Goal: Transaction & Acquisition: Purchase product/service

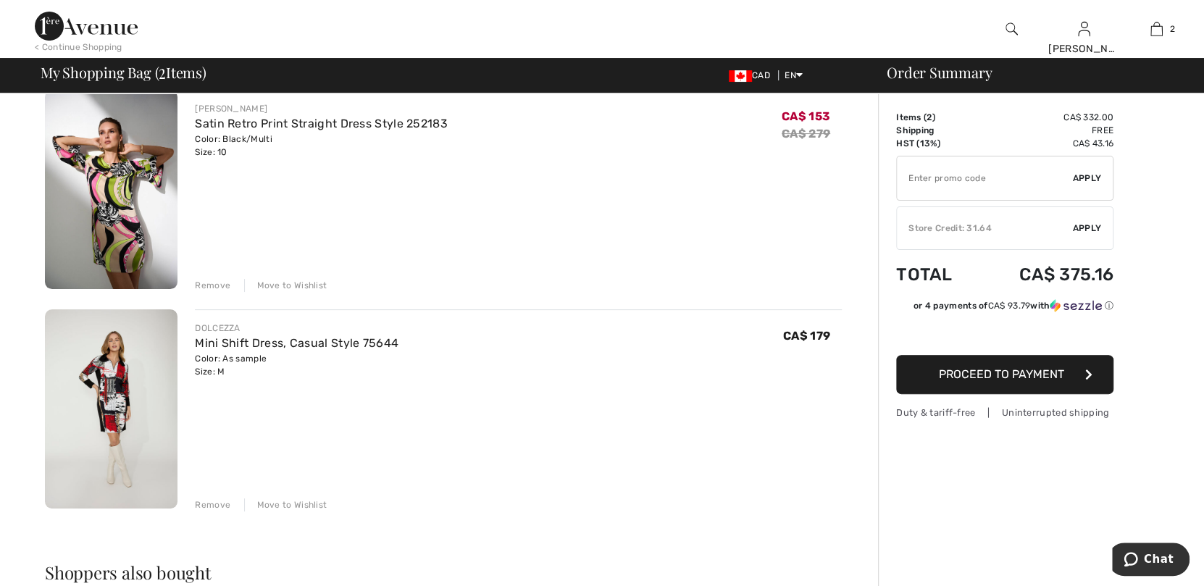
scroll to position [144, 0]
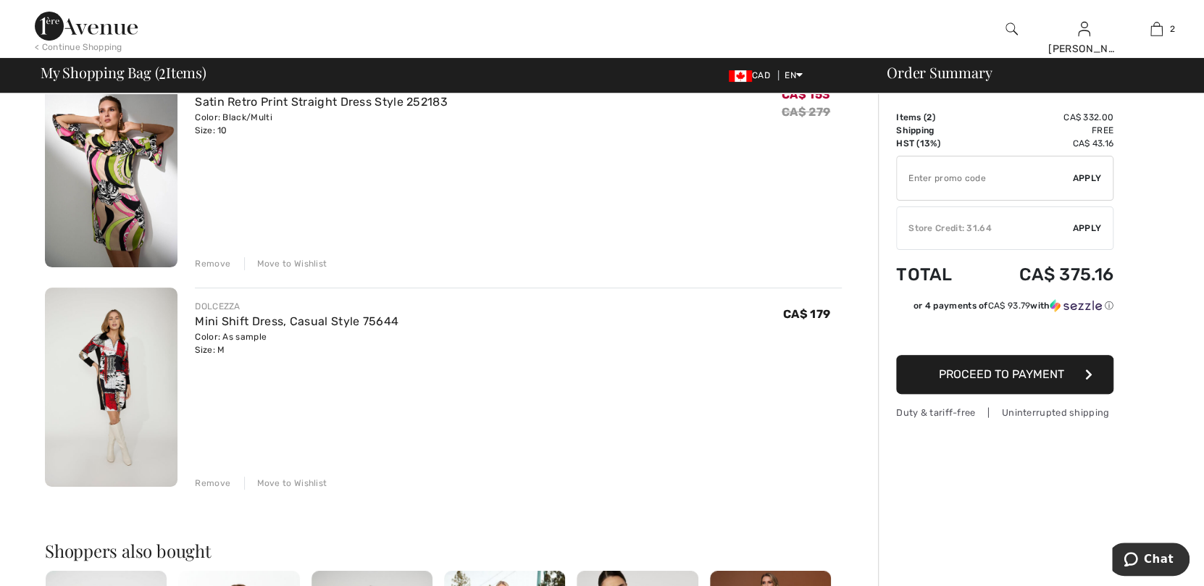
click at [222, 483] on div "Remove" at bounding box center [213, 483] width 36 height 13
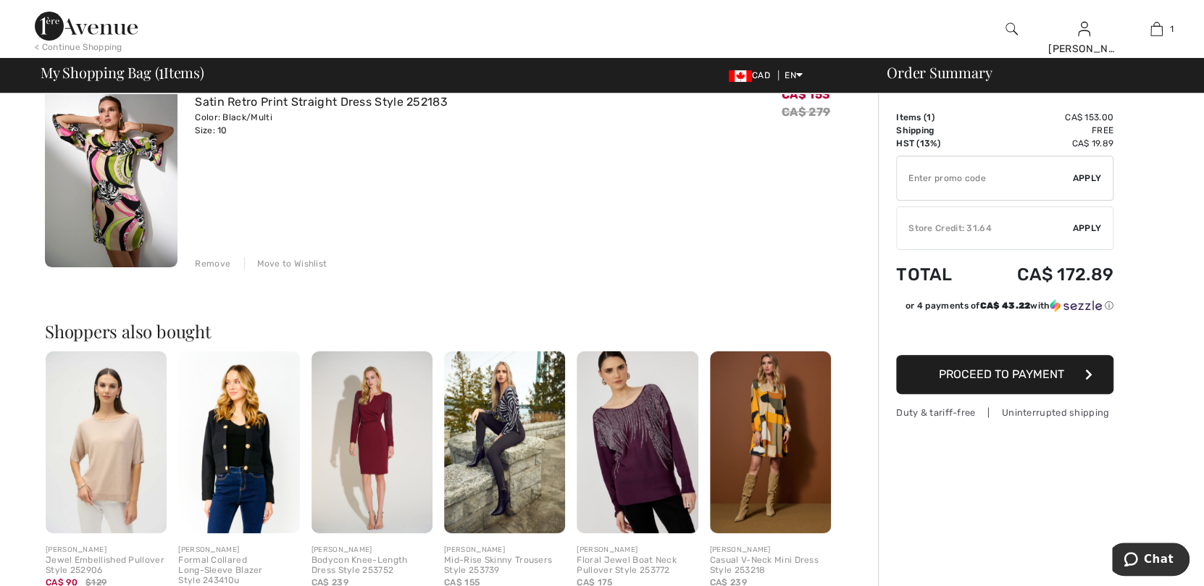
click at [223, 265] on div "Remove" at bounding box center [213, 263] width 36 height 13
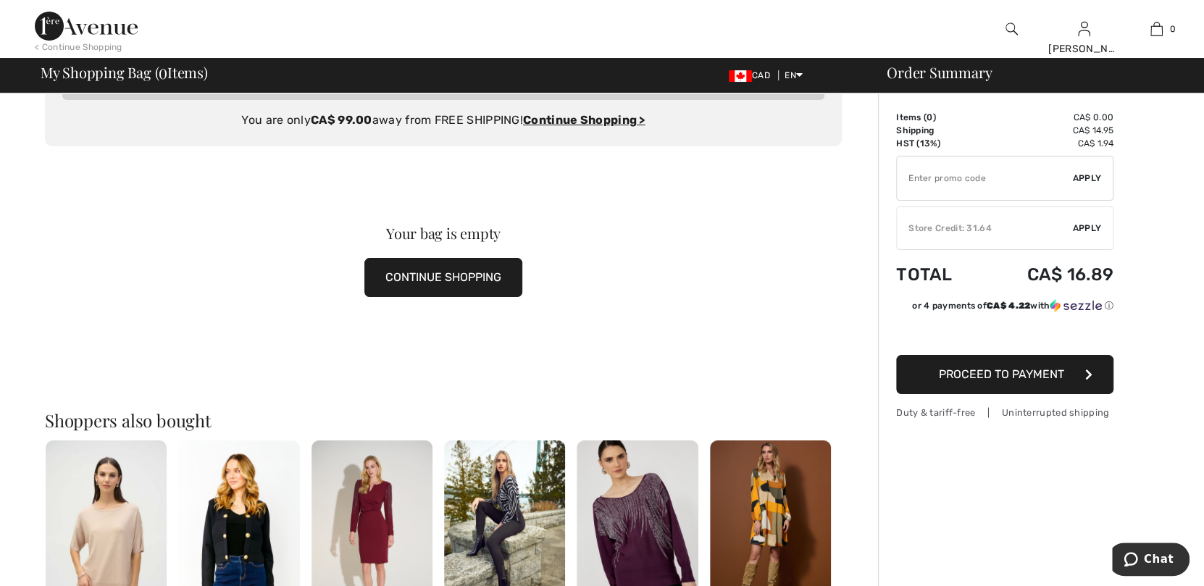
scroll to position [0, 0]
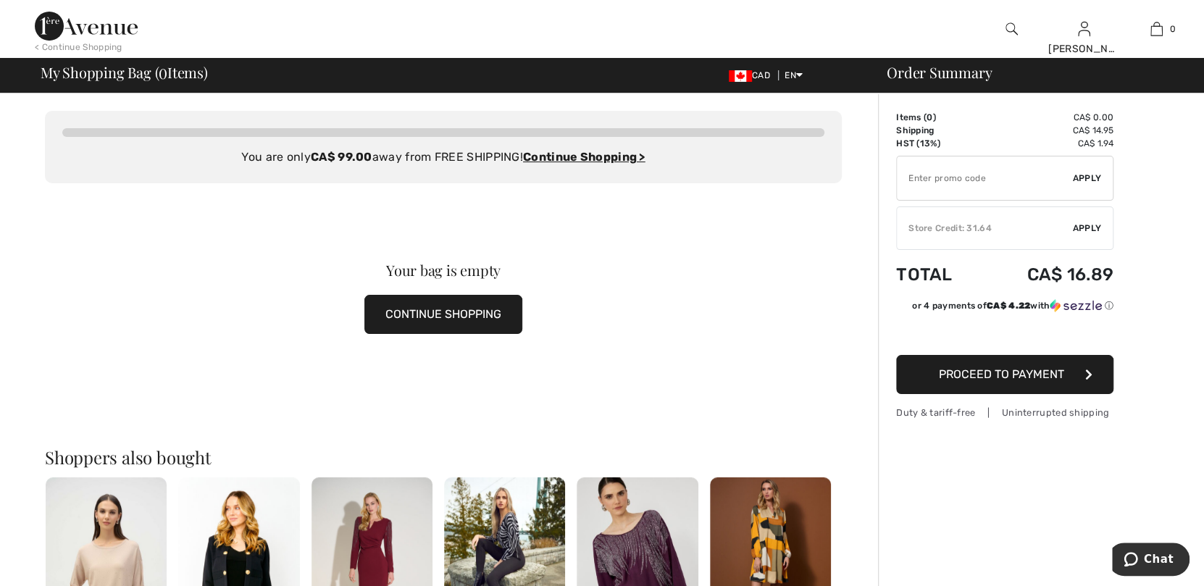
click at [710, 316] on div "Your bag is empty CONTINUE SHOPPING" at bounding box center [443, 298] width 797 height 230
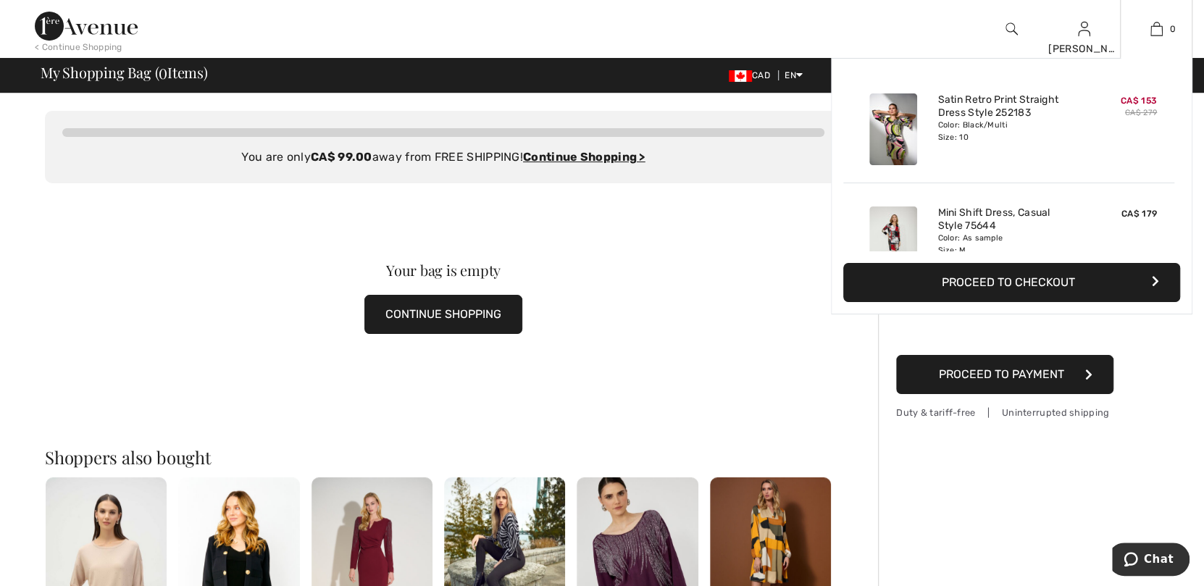
click at [1044, 279] on button "Proceed to Checkout" at bounding box center [1012, 282] width 337 height 39
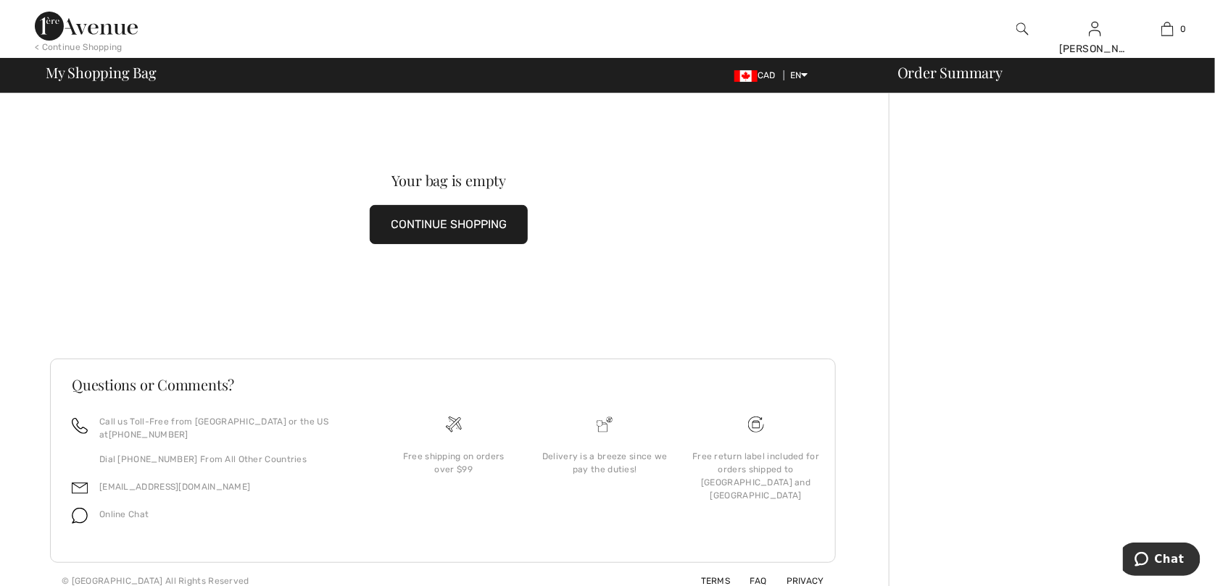
click at [1021, 26] on img at bounding box center [1022, 28] width 12 height 17
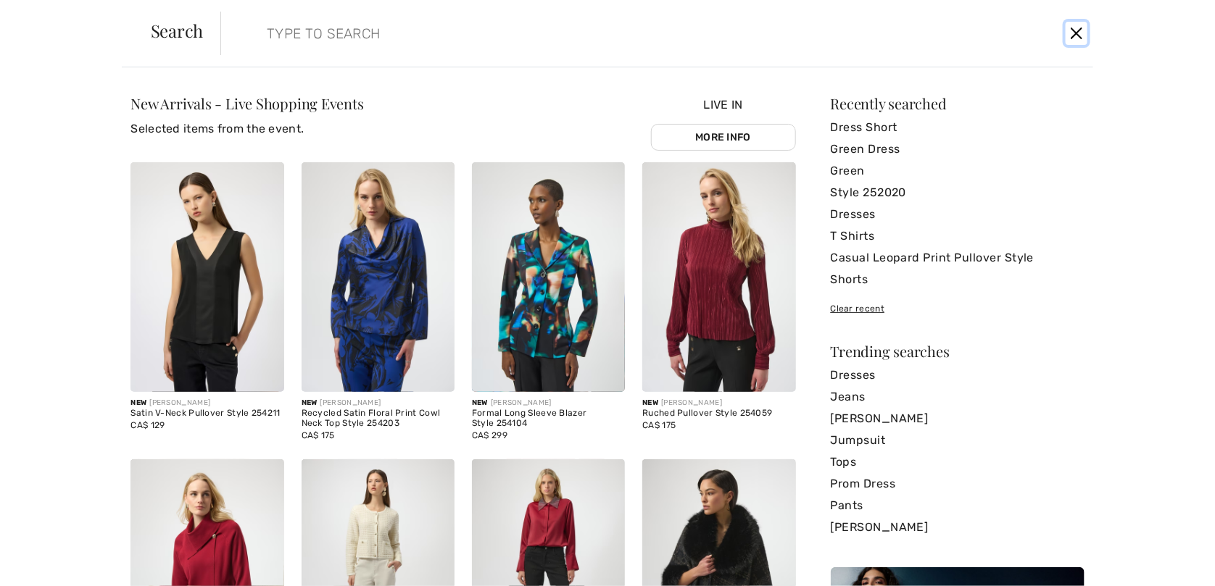
click at [1077, 36] on button "Close" at bounding box center [1076, 33] width 22 height 23
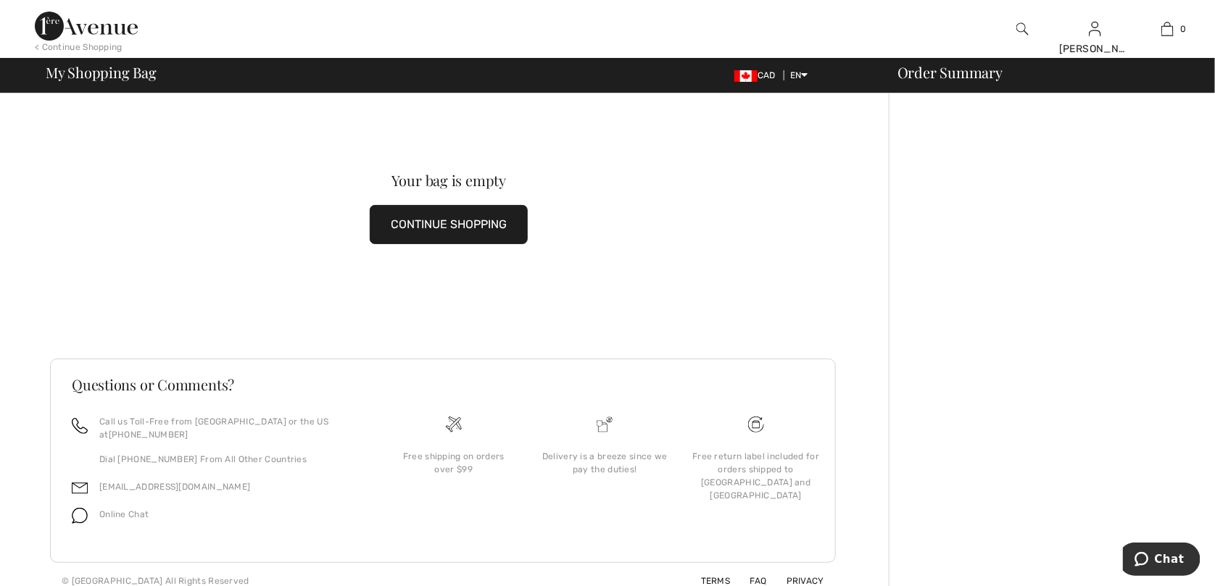
click at [1020, 28] on img at bounding box center [1022, 28] width 12 height 17
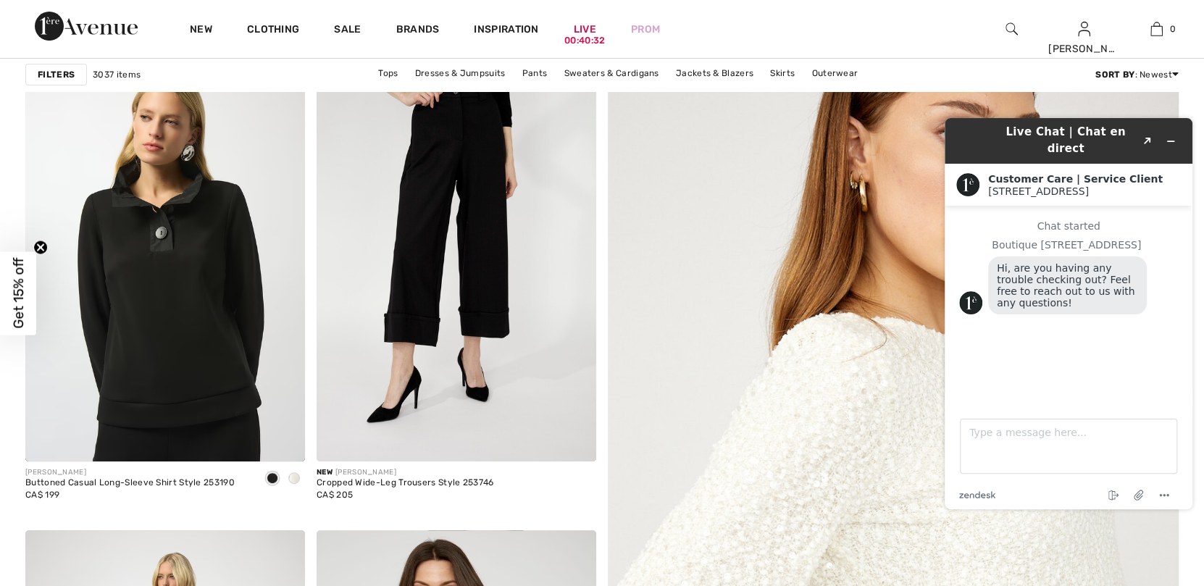
scroll to position [217, 0]
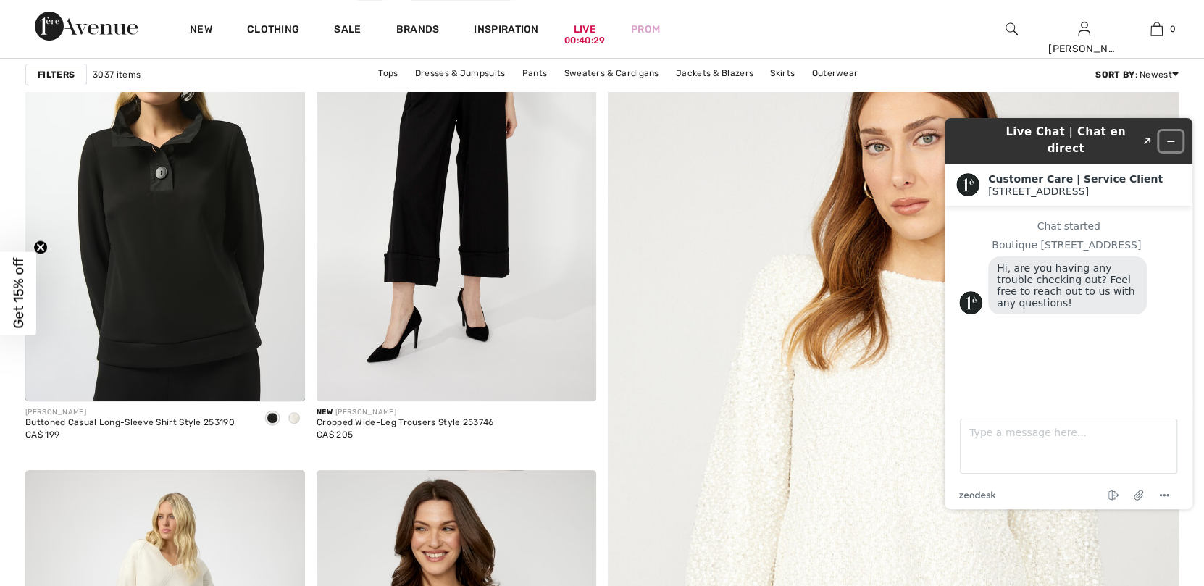
click at [1171, 136] on icon "Minimize widget" at bounding box center [1171, 141] width 10 height 10
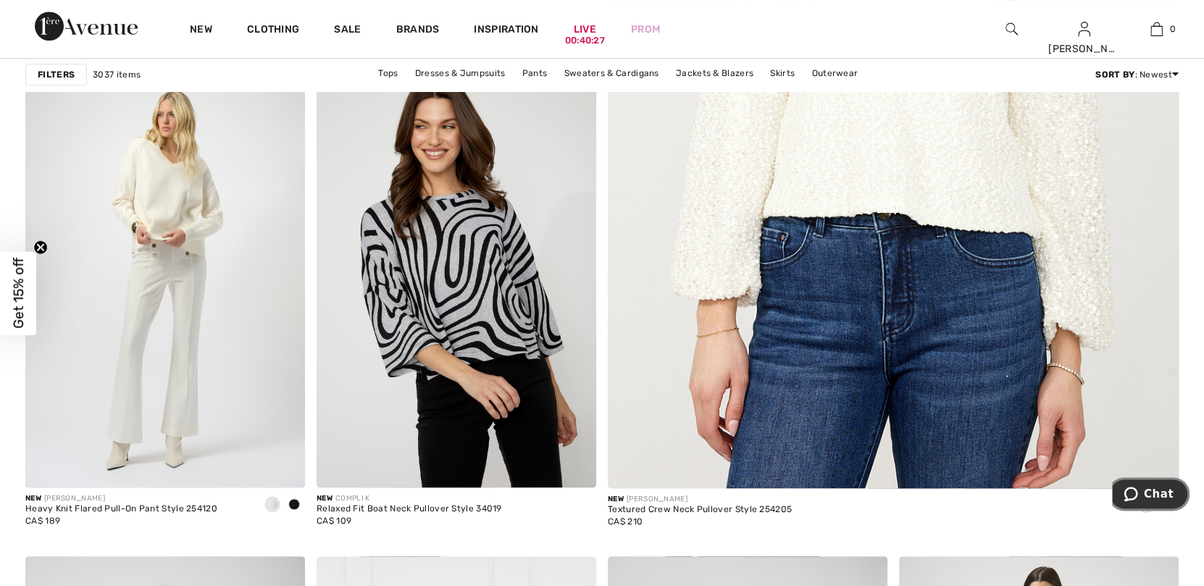
scroll to position [651, 0]
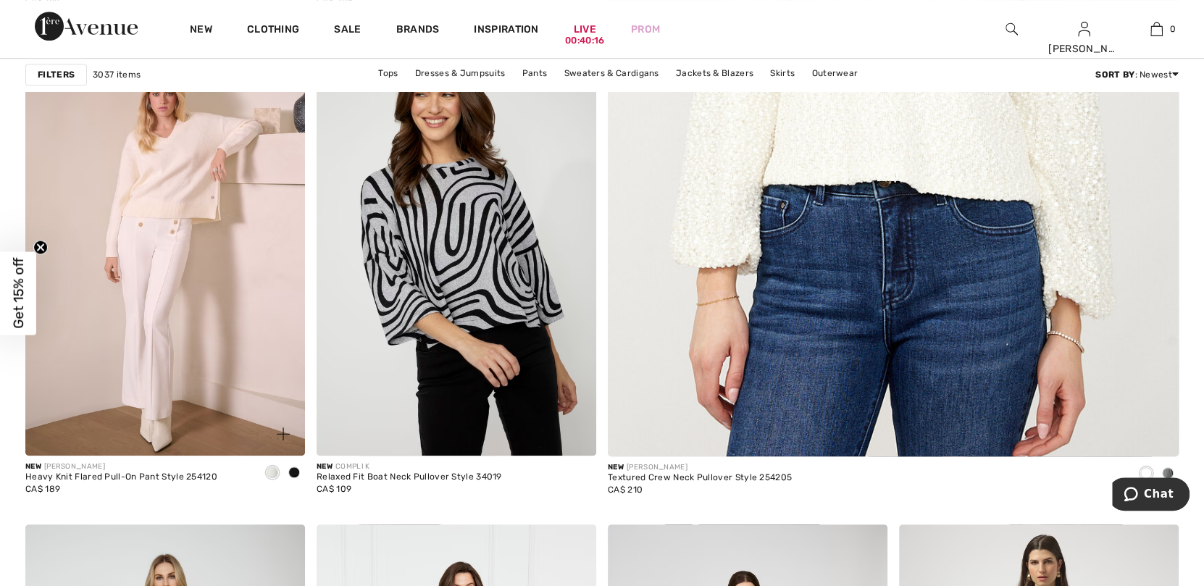
click at [173, 365] on img at bounding box center [165, 246] width 280 height 420
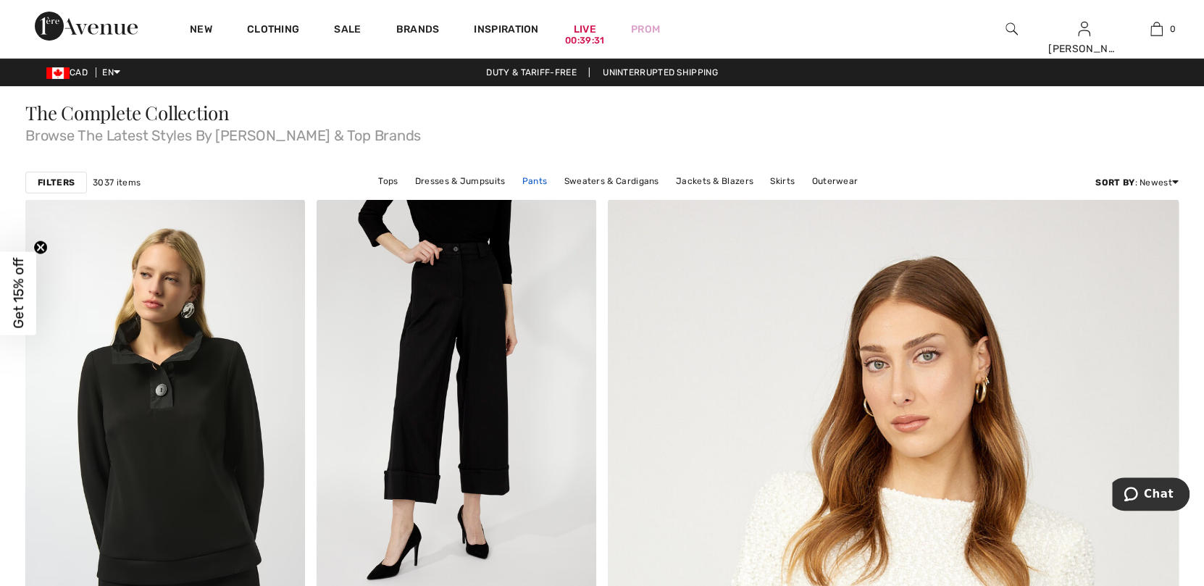
click at [543, 183] on link "Pants" at bounding box center [535, 181] width 40 height 19
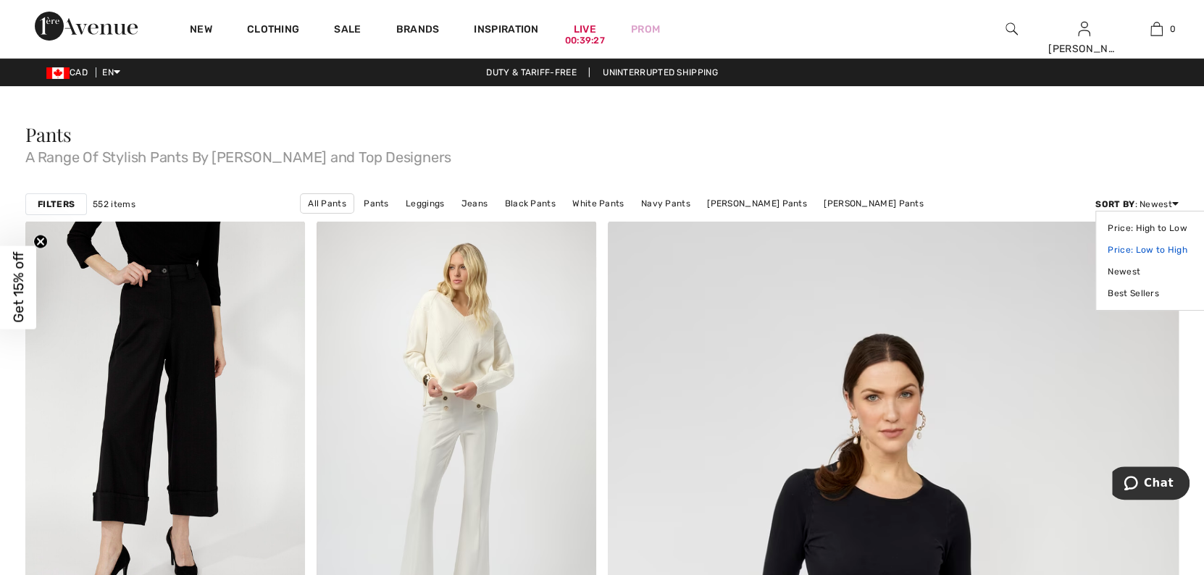
click at [1138, 248] on link "Price: Low to High" at bounding box center [1153, 250] width 91 height 22
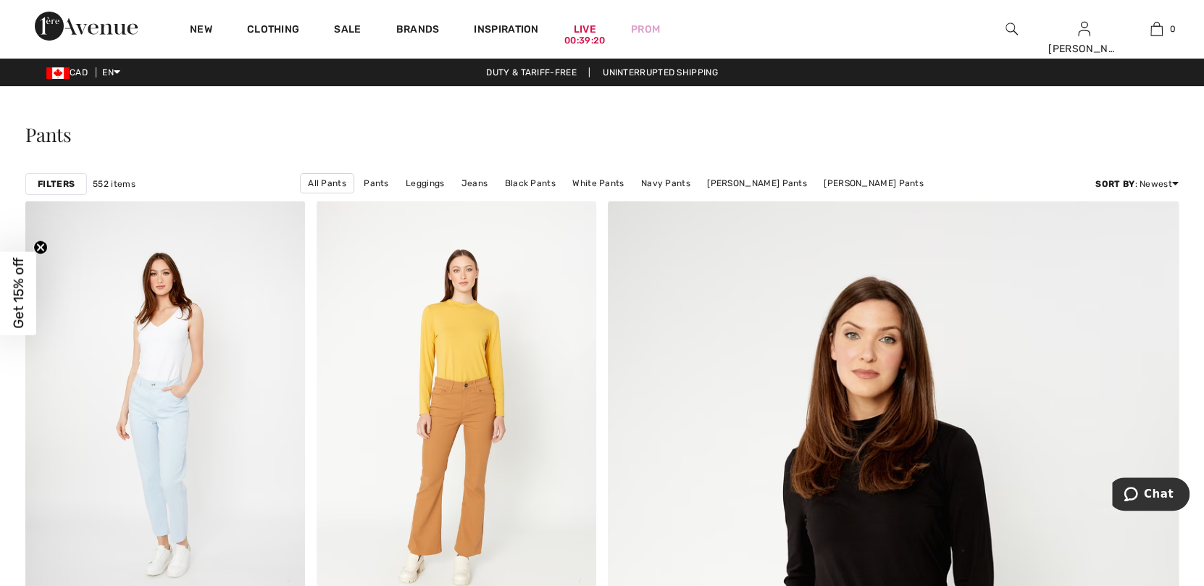
click at [49, 183] on strong "Filters" at bounding box center [56, 184] width 37 height 13
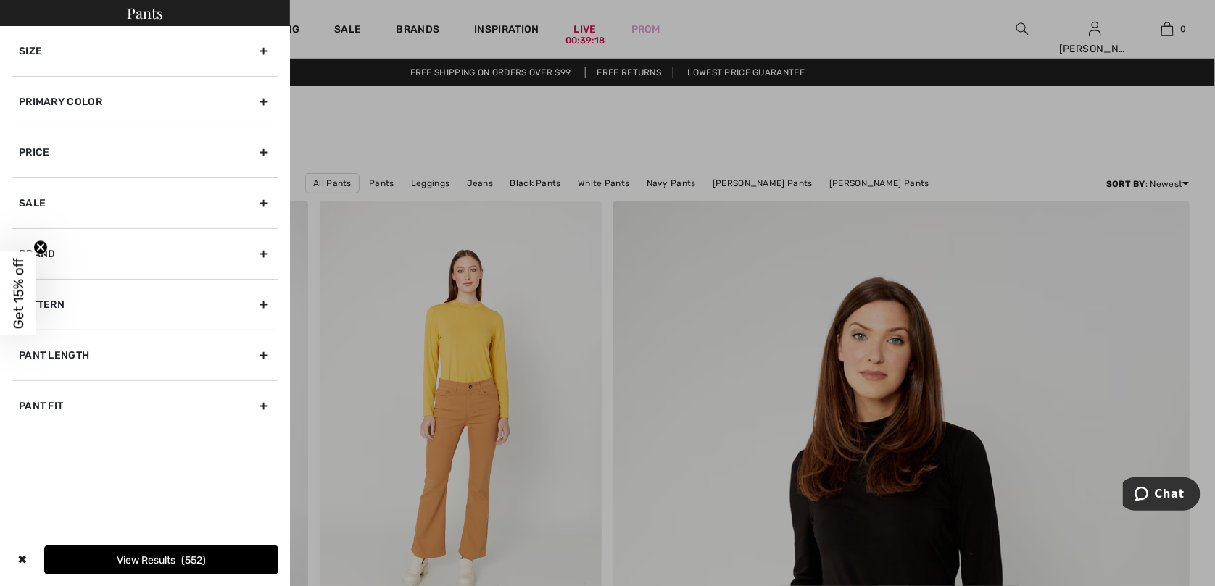
click at [87, 46] on div "Size" at bounding box center [145, 51] width 267 height 50
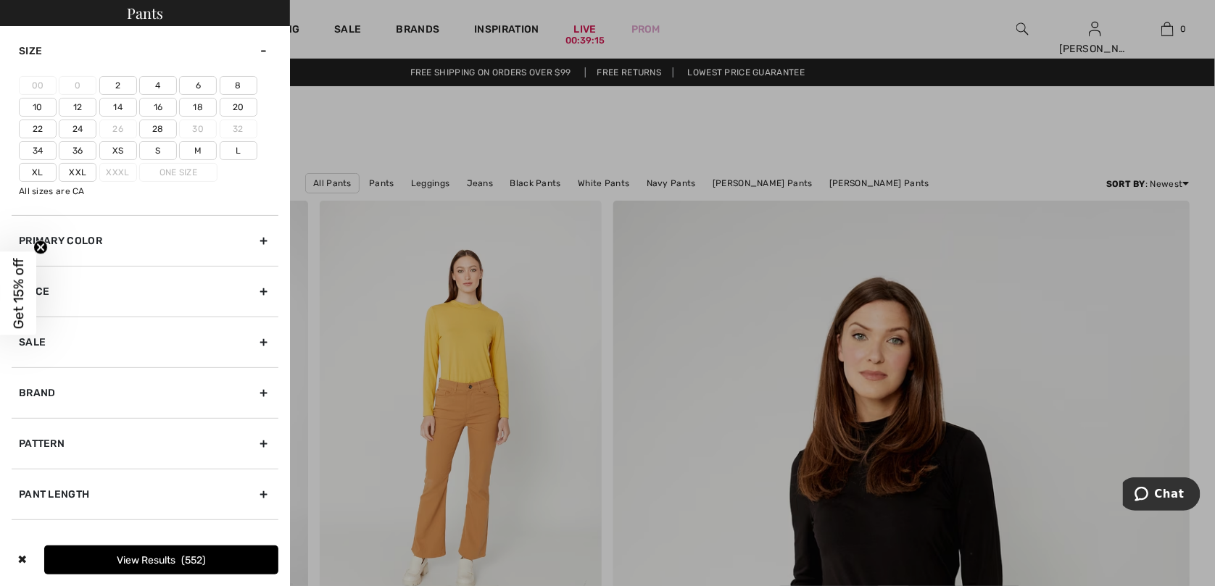
click at [37, 106] on label "10" at bounding box center [38, 107] width 38 height 19
click at [0, 0] on input"] "10" at bounding box center [0, 0] width 0 height 0
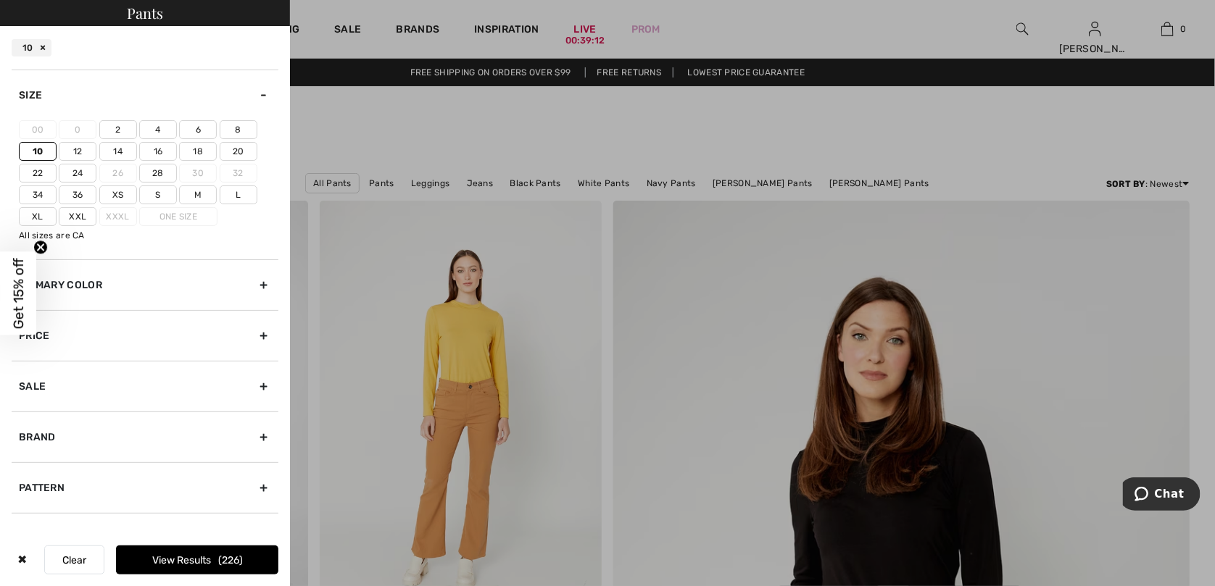
click at [201, 193] on label "M" at bounding box center [198, 195] width 38 height 19
click at [0, 0] on input"] "M" at bounding box center [0, 0] width 0 height 0
click at [182, 562] on button "View Results 296" at bounding box center [197, 560] width 162 height 29
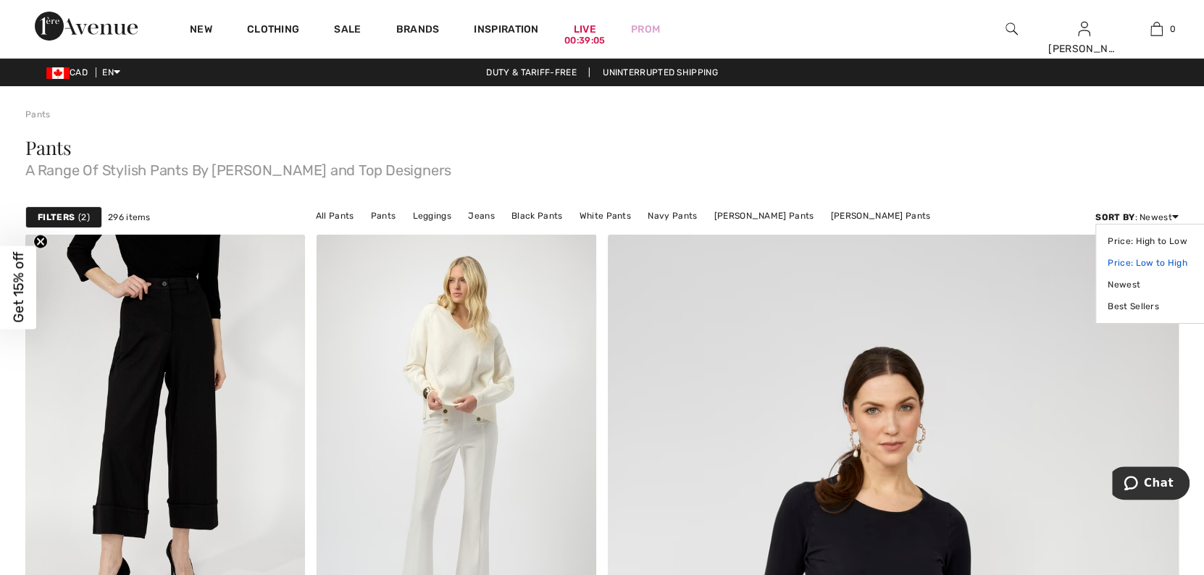
click at [1149, 262] on link "Price: Low to High" at bounding box center [1153, 263] width 91 height 22
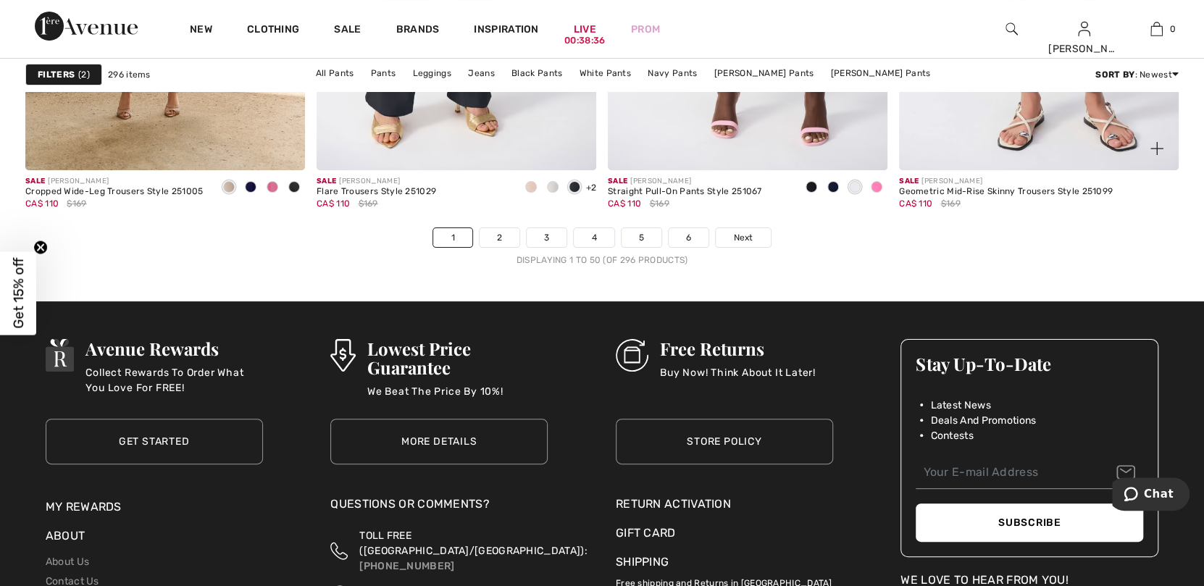
scroll to position [7391, 0]
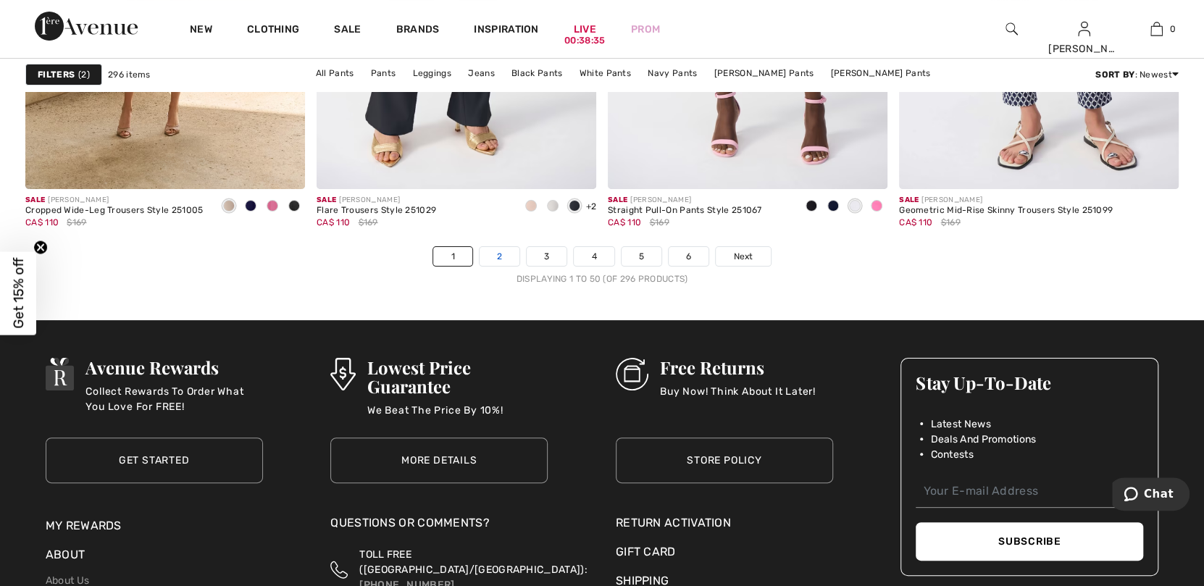
click at [496, 254] on link "2" at bounding box center [500, 256] width 40 height 19
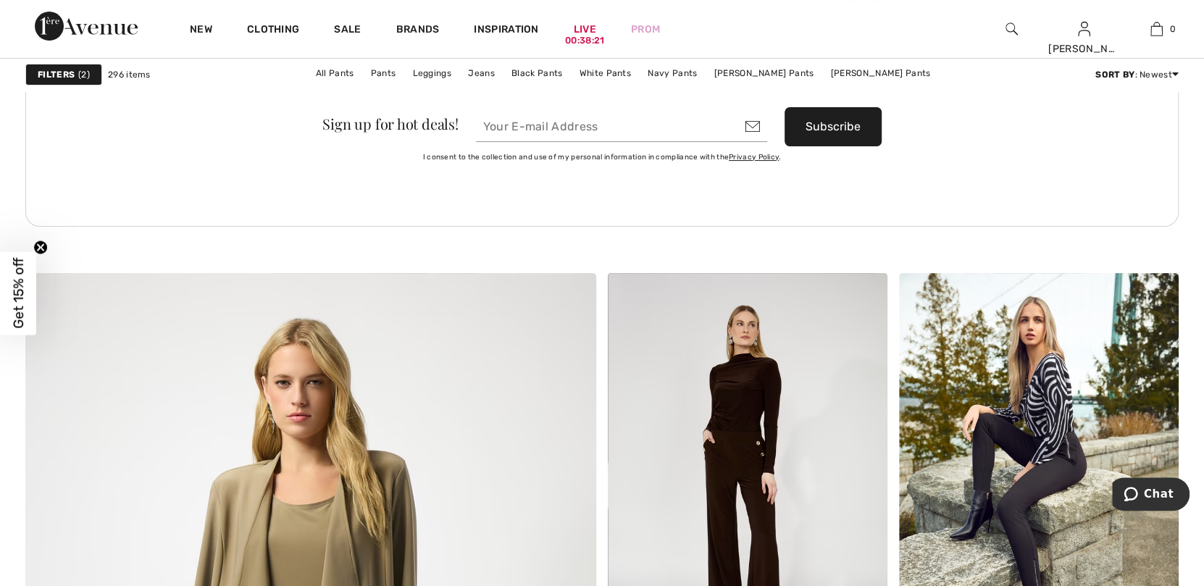
scroll to position [3841, 0]
